Goal: Task Accomplishment & Management: Complete application form

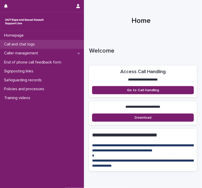
click at [27, 45] on p "Call and chat logs" at bounding box center [20, 44] width 37 height 5
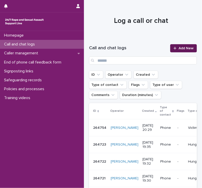
click at [175, 48] on div at bounding box center [176, 49] width 5 height 4
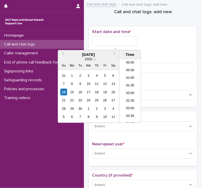
click at [107, 38] on input "text" at bounding box center [114, 40] width 45 height 9
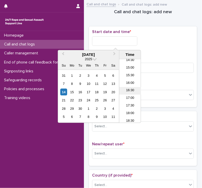
click at [128, 91] on li "16:30" at bounding box center [130, 91] width 22 height 8
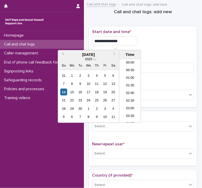
click at [124, 40] on input "**********" at bounding box center [114, 40] width 45 height 9
type input "**********"
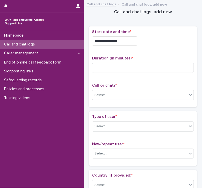
click at [156, 41] on div "**********" at bounding box center [143, 40] width 102 height 9
click at [110, 65] on input at bounding box center [143, 68] width 102 height 10
type input "*"
click at [100, 98] on div "Select..." at bounding box center [139, 95] width 95 height 8
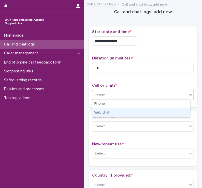
click at [100, 111] on div "Web chat" at bounding box center [141, 113] width 98 height 9
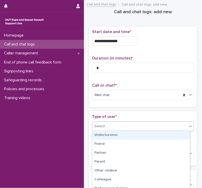
click at [100, 124] on div "Select..." at bounding box center [100, 126] width 13 height 5
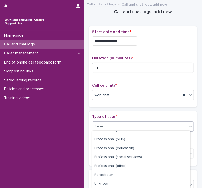
scroll to position [76, 0]
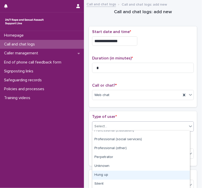
click at [97, 174] on div "Hung up" at bounding box center [141, 175] width 98 height 9
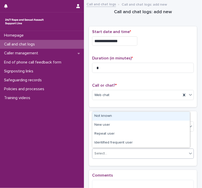
click at [102, 153] on div "Select..." at bounding box center [100, 153] width 13 height 5
click at [105, 117] on div "Not known" at bounding box center [141, 116] width 98 height 9
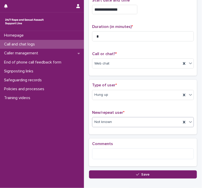
scroll to position [32, 0]
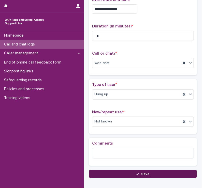
click at [104, 173] on button "Save" at bounding box center [143, 174] width 108 height 8
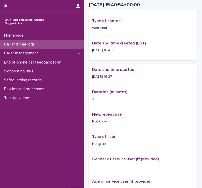
scroll to position [35, 0]
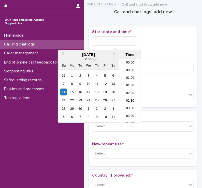
scroll to position [224, 0]
click at [100, 39] on input "text" at bounding box center [114, 40] width 45 height 9
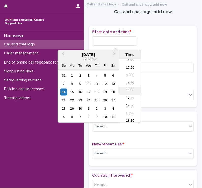
click at [128, 89] on li "16:30" at bounding box center [130, 91] width 22 height 8
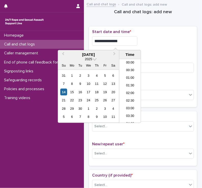
click at [124, 41] on input "**********" at bounding box center [114, 40] width 45 height 9
type input "**********"
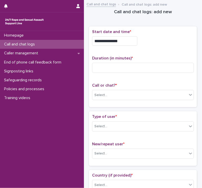
click at [148, 43] on div "**********" at bounding box center [143, 40] width 102 height 9
click at [100, 68] on input at bounding box center [143, 68] width 102 height 10
type input "**"
click at [189, 94] on icon at bounding box center [190, 95] width 3 height 2
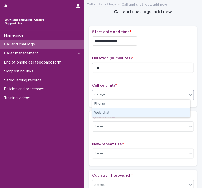
click at [144, 113] on div "Web chat" at bounding box center [141, 113] width 98 height 9
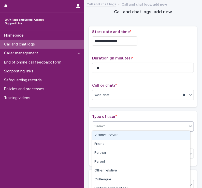
click at [105, 125] on div "Select..." at bounding box center [100, 126] width 13 height 5
click at [104, 136] on div "Victim/survivor" at bounding box center [141, 135] width 98 height 9
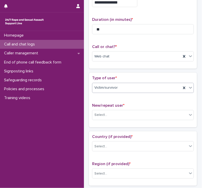
scroll to position [39, 0]
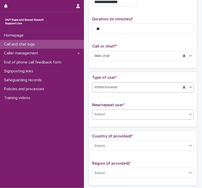
click at [105, 112] on div "Select..." at bounding box center [100, 114] width 13 height 5
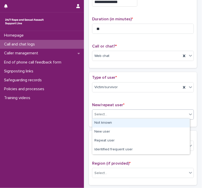
click at [104, 124] on div "Not known" at bounding box center [141, 123] width 98 height 9
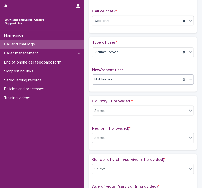
scroll to position [79, 0]
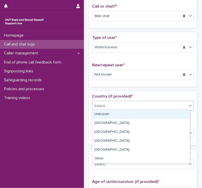
click at [104, 104] on div "Select..." at bounding box center [100, 106] width 13 height 5
drag, startPoint x: 98, startPoint y: 119, endPoint x: 102, endPoint y: 115, distance: 5.6
click at [102, 115] on div "Unknown" at bounding box center [141, 114] width 98 height 9
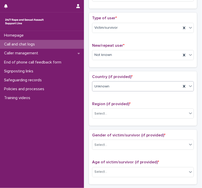
scroll to position [102, 0]
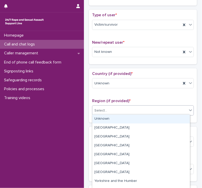
click at [102, 111] on div "Select..." at bounding box center [100, 110] width 13 height 5
click at [101, 119] on div "Unknown" at bounding box center [141, 119] width 98 height 9
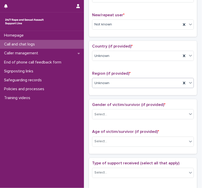
scroll to position [134, 0]
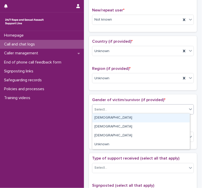
click at [103, 106] on div "Select..." at bounding box center [139, 110] width 95 height 8
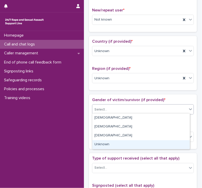
click at [98, 146] on div "Unknown" at bounding box center [141, 145] width 98 height 9
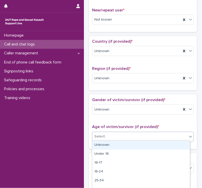
click at [102, 135] on div "Select..." at bounding box center [100, 136] width 13 height 5
click at [100, 143] on div "Unknown" at bounding box center [141, 145] width 98 height 9
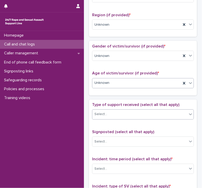
scroll to position [188, 0]
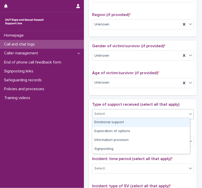
click at [102, 112] on div "Select..." at bounding box center [100, 114] width 13 height 5
click at [101, 123] on div "Emotional support" at bounding box center [141, 122] width 98 height 9
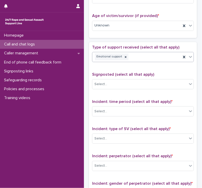
scroll to position [246, 0]
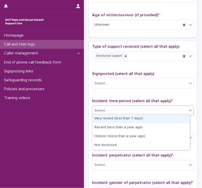
click at [104, 111] on div "Select..." at bounding box center [100, 110] width 13 height 5
drag, startPoint x: 102, startPoint y: 124, endPoint x: 103, endPoint y: 117, distance: 6.7
click at [103, 117] on div "Very recent (less than 7 days)" at bounding box center [141, 119] width 98 height 9
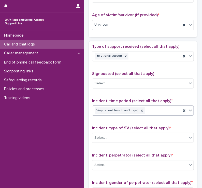
scroll to position [263, 0]
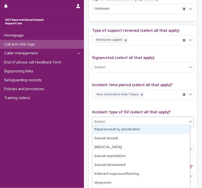
click at [102, 121] on div "Select..." at bounding box center [100, 121] width 13 height 5
click at [102, 129] on div "Rape/assault by penetration" at bounding box center [141, 130] width 98 height 9
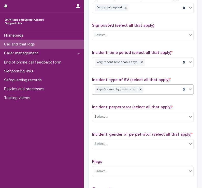
scroll to position [295, 0]
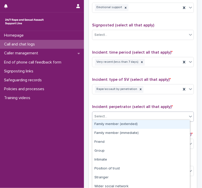
click at [104, 114] on div "Select..." at bounding box center [100, 116] width 13 height 5
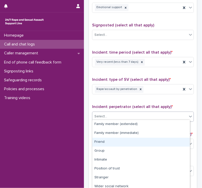
click at [100, 141] on div "Friend" at bounding box center [141, 142] width 98 height 9
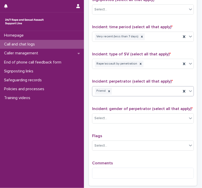
scroll to position [322, 0]
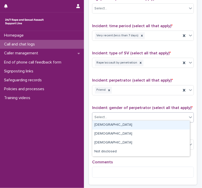
click at [108, 117] on div "Select..." at bounding box center [139, 117] width 95 height 8
click at [100, 127] on div "[DEMOGRAPHIC_DATA]" at bounding box center [141, 125] width 98 height 9
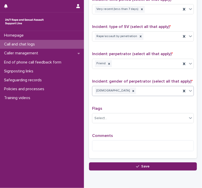
scroll to position [348, 0]
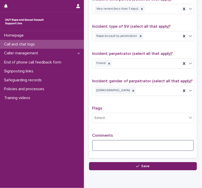
click at [95, 143] on textarea at bounding box center [143, 145] width 102 height 11
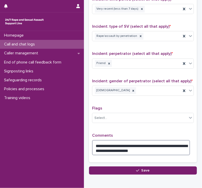
click at [162, 143] on textarea "**********" at bounding box center [141, 147] width 98 height 15
click at [108, 147] on textarea "**********" at bounding box center [141, 147] width 98 height 15
click at [144, 149] on textarea "**********" at bounding box center [141, 147] width 98 height 15
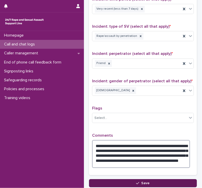
type textarea "**********"
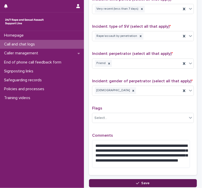
click at [142, 182] on span "Save" at bounding box center [146, 184] width 8 height 4
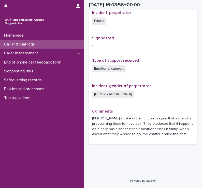
scroll to position [301, 0]
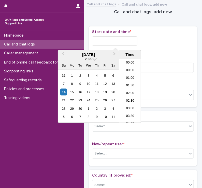
scroll to position [232, 0]
click at [107, 42] on input "text" at bounding box center [114, 40] width 45 height 9
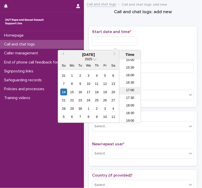
click at [130, 89] on li "17:00" at bounding box center [130, 91] width 22 height 8
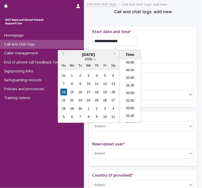
click at [118, 42] on input "**********" at bounding box center [114, 40] width 45 height 9
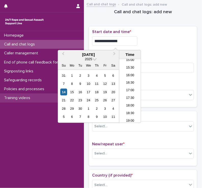
type input "**********"
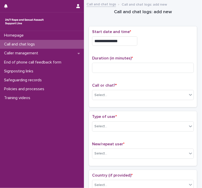
click at [42, 164] on div "Homepage Call and chat logs Caller management End of phone call feedback form S…" at bounding box center [42, 109] width 84 height 157
click at [102, 70] on input at bounding box center [143, 68] width 102 height 10
type input "*"
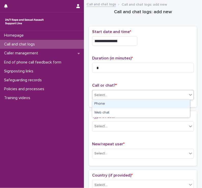
click at [100, 93] on div "Select..." at bounding box center [100, 95] width 13 height 5
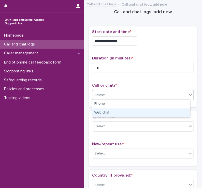
click at [100, 115] on div "Web chat" at bounding box center [141, 113] width 98 height 9
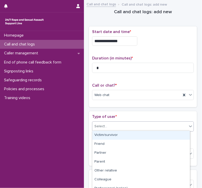
click at [101, 128] on div "Select..." at bounding box center [100, 126] width 13 height 5
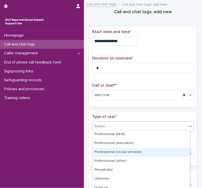
scroll to position [76, 0]
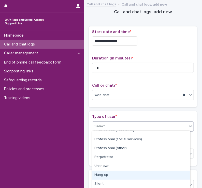
click at [101, 174] on div "Hung up" at bounding box center [141, 175] width 98 height 9
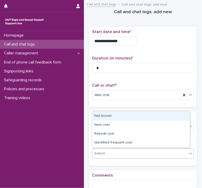
click at [102, 151] on div "Select..." at bounding box center [100, 153] width 13 height 5
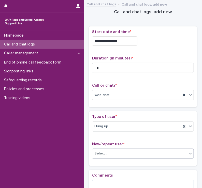
click at [102, 151] on div "Select..." at bounding box center [100, 153] width 13 height 5
click at [103, 153] on div "Select..." at bounding box center [100, 153] width 13 height 5
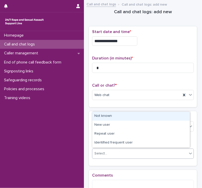
click at [102, 116] on div "Not known" at bounding box center [141, 116] width 98 height 9
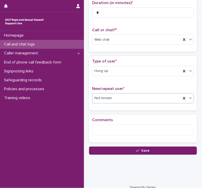
scroll to position [56, 0]
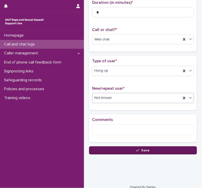
click at [109, 153] on button "Save" at bounding box center [143, 151] width 108 height 8
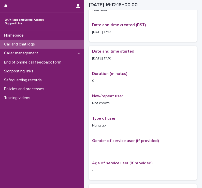
scroll to position [59, 0]
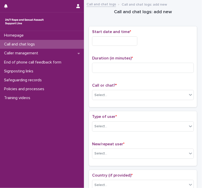
click at [104, 40] on input "text" at bounding box center [114, 40] width 45 height 9
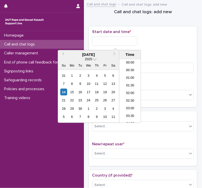
scroll to position [232, 0]
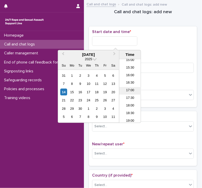
click at [134, 88] on li "17:00" at bounding box center [130, 91] width 22 height 8
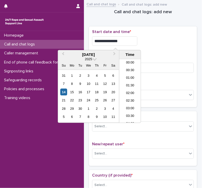
click at [125, 42] on input "**********" at bounding box center [114, 40] width 45 height 9
type input "**********"
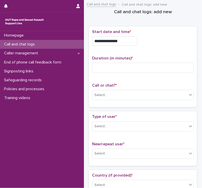
click at [153, 44] on div "**********" at bounding box center [143, 40] width 102 height 9
